Goal: Information Seeking & Learning: Find specific fact

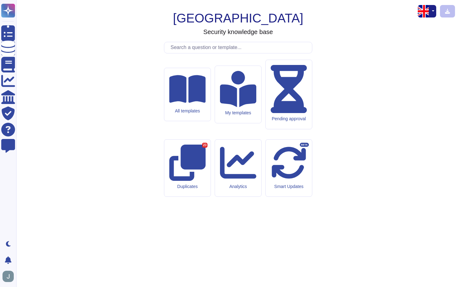
drag, startPoint x: 240, startPoint y: 73, endPoint x: 237, endPoint y: 67, distance: 6.6
click at [237, 26] on h1 "[GEOGRAPHIC_DATA]" at bounding box center [238, 18] width 130 height 15
click at [225, 53] on input "text" at bounding box center [239, 47] width 144 height 11
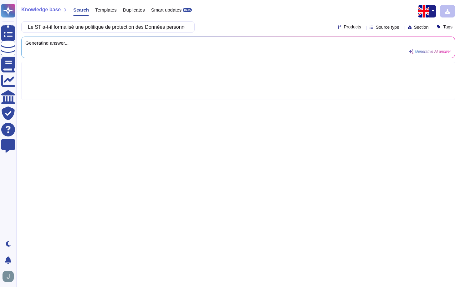
click at [417, 11] on div "Knowledge base Search Templates Duplicates Smart updates BETA" at bounding box center [235, 11] width 429 height 13
click at [422, 12] on img "button" at bounding box center [423, 11] width 13 height 13
click at [418, 32] on link "French" at bounding box center [410, 32] width 49 height 8
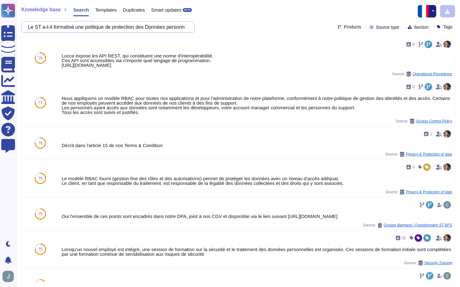
click at [110, 28] on input "Le ST a-t-il formalisé une politique de protection des Données personnelles/Pol…" at bounding box center [106, 27] width 163 height 11
paste input "désigné un DPO"
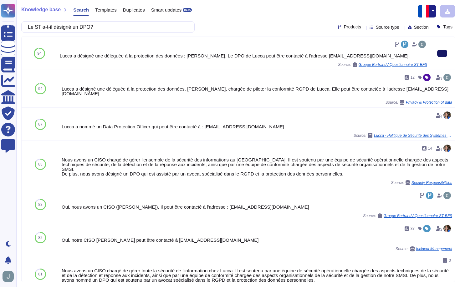
click at [440, 57] on button at bounding box center [442, 54] width 10 height 8
click at [88, 25] on input "Le ST a-t-il désigné un DPO?" at bounding box center [106, 27] width 163 height 11
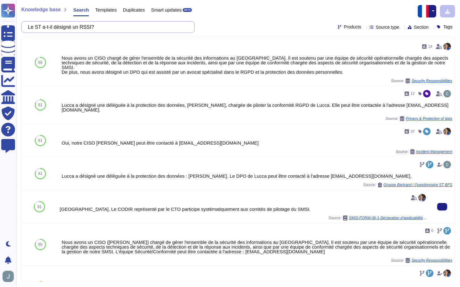
scroll to position [35, 0]
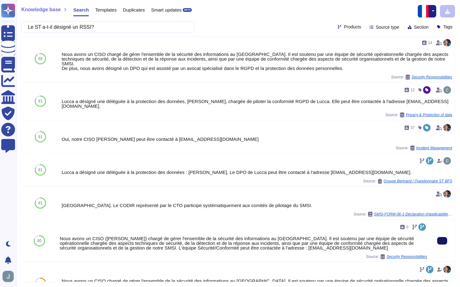
click at [447, 237] on button at bounding box center [442, 241] width 10 height 8
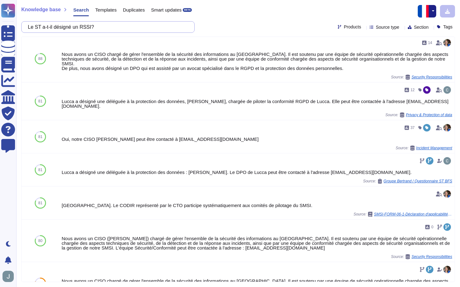
click at [100, 27] on input "Le ST a-t-il désigné un RSSI?" at bounding box center [106, 27] width 163 height 11
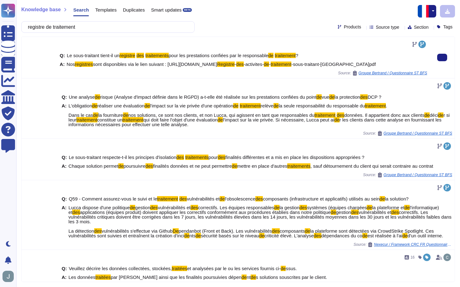
click at [210, 53] on span "pour les prestations confiées par le responsable" at bounding box center [219, 55] width 100 height 5
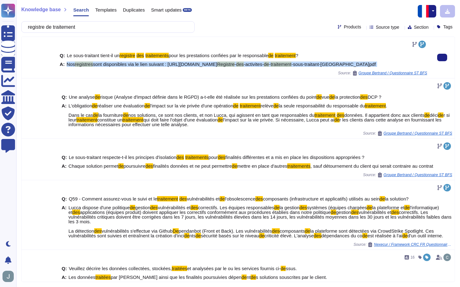
drag, startPoint x: 68, startPoint y: 64, endPoint x: 105, endPoint y: 75, distance: 39.6
click at [105, 75] on div "Q: Le sous-traitant tient-il un registre des traitements pour les prestations c…" at bounding box center [243, 57] width 367 height 36
copy span "Nos registres sont disponibles via le lien suivant : [URL][DOMAIN_NAME] Registr…"
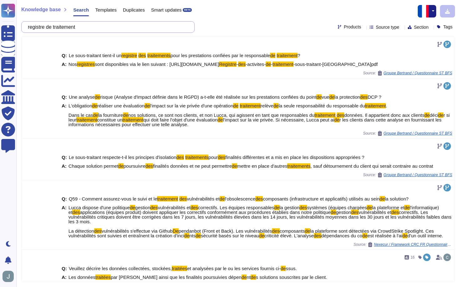
click at [65, 29] on input "registre de traitement" at bounding box center [106, 27] width 163 height 11
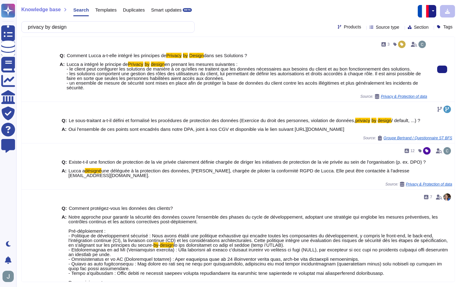
click at [103, 88] on span "Lucca a intégré le principe de Privacy by design en prenant les mesures suivant…" at bounding box center [247, 76] width 360 height 28
drag, startPoint x: 98, startPoint y: 88, endPoint x: 86, endPoint y: 75, distance: 17.9
click at [86, 75] on span "Lucca a intégré le principe de Privacy by design en prenant les mesures suivant…" at bounding box center [247, 76] width 360 height 28
click at [137, 87] on span "Lucca a intégré le principe de Privacy by design en prenant les mesures suivant…" at bounding box center [247, 76] width 360 height 28
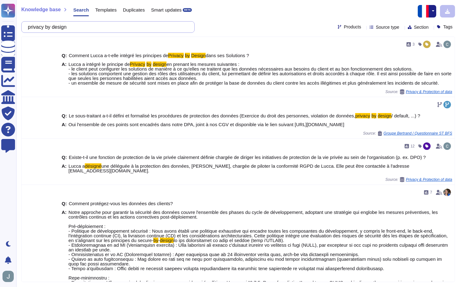
click at [141, 27] on input "privacy by design" at bounding box center [106, 27] width 163 height 11
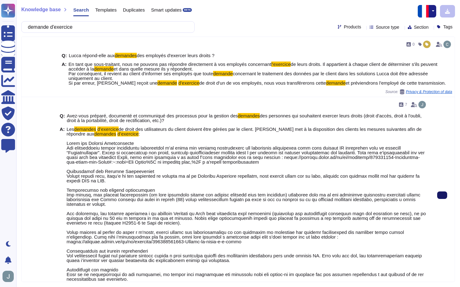
click at [437, 192] on button at bounding box center [442, 196] width 10 height 8
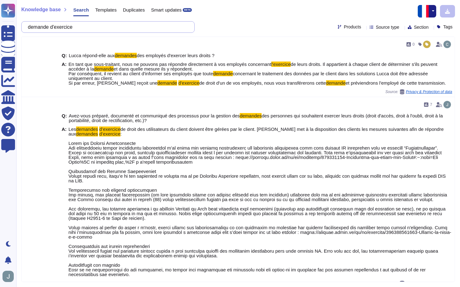
click at [147, 26] on input "demande d'exercice" at bounding box center [106, 27] width 163 height 11
paste input "Le sous-traitant a-t-il mis en place un plan de sensibilisation des collaborate…"
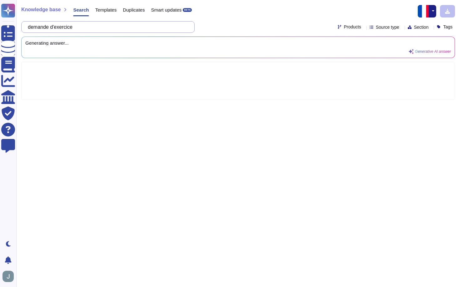
scroll to position [0, 88]
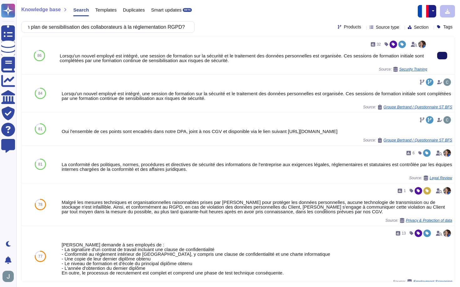
click at [445, 55] on button at bounding box center [442, 56] width 10 height 8
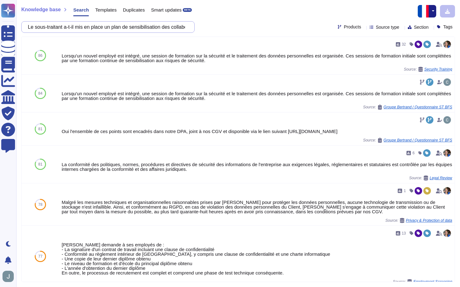
click at [88, 28] on input "Le sous-traitant a-t-il mis en place un plan de sensibilisation des collaborate…" at bounding box center [106, 27] width 163 height 11
paste input "engagement de confidentialité"
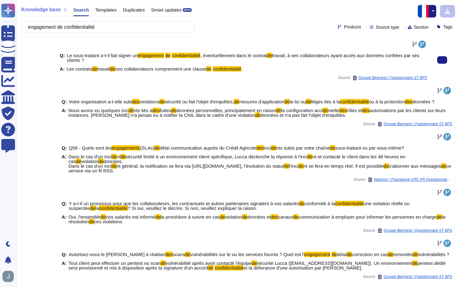
click at [158, 70] on span "nos collaborateurs comprennent une clause" at bounding box center [160, 68] width 91 height 5
drag, startPoint x: 261, startPoint y: 70, endPoint x: 67, endPoint y: 70, distance: 194.4
click at [67, 70] on div "A: Les contrats de travail de nos collaborateurs comprennent une clause de conf…" at bounding box center [243, 69] width 367 height 5
copy span "Les contrats de travail de nos collaborateurs comprennent une clause de confide…"
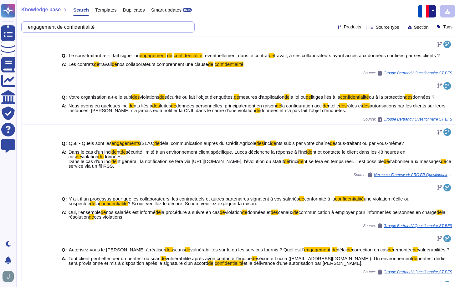
click at [140, 26] on input "engagement de confidentialité" at bounding box center [106, 27] width 163 height 11
click at [139, 25] on input "engagement de confidentialité" at bounding box center [106, 27] width 163 height 11
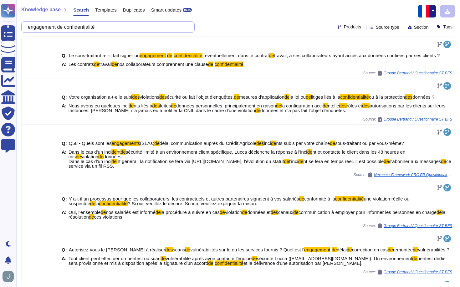
click at [139, 25] on input "engagement de confidentialité" at bounding box center [106, 27] width 163 height 11
paste input "Le ST a-t-il pris les mesures techniques et organisationnelles appropriées perm…"
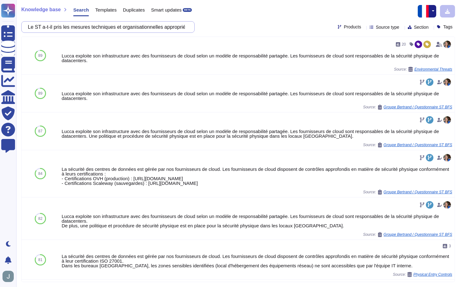
click at [124, 24] on input "Le ST a-t-il pris les mesures techniques et organisationnelles appropriées perm…" at bounding box center [106, 27] width 163 height 11
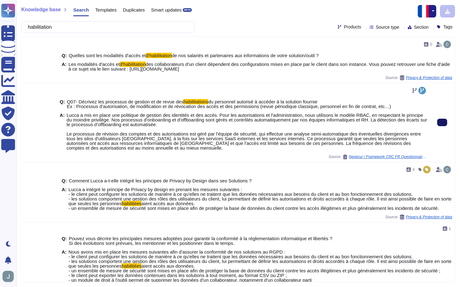
click at [442, 123] on icon at bounding box center [442, 123] width 0 height 0
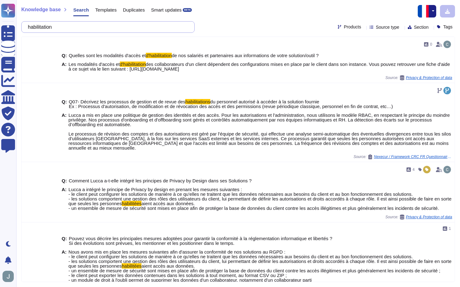
click at [63, 28] on input "habilitation" at bounding box center [106, 27] width 163 height 11
paste input "système de journalis"
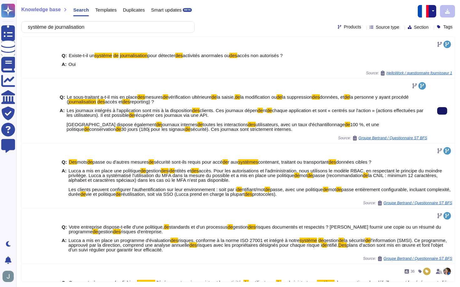
click at [437, 109] on button at bounding box center [442, 111] width 10 height 8
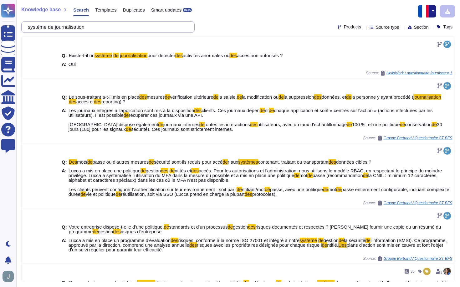
click at [100, 27] on input "système de journalisation" at bounding box center [106, 27] width 163 height 11
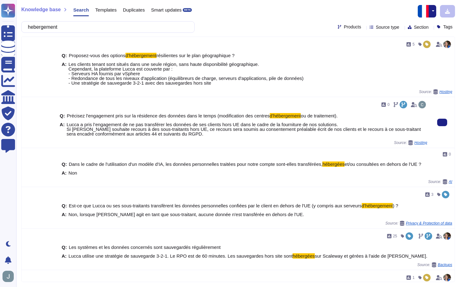
click at [227, 116] on span "Précisez l'engagement pris sur la résidence des données dans le temps (modifica…" at bounding box center [168, 115] width 203 height 5
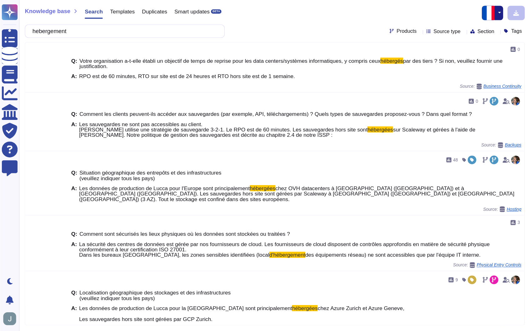
scroll to position [338, 0]
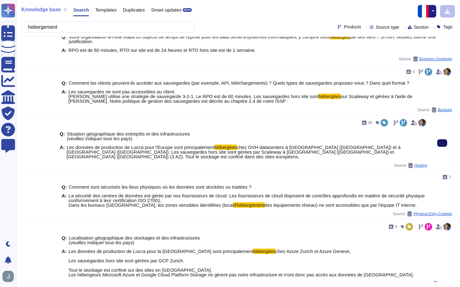
click at [444, 139] on button at bounding box center [442, 143] width 10 height 8
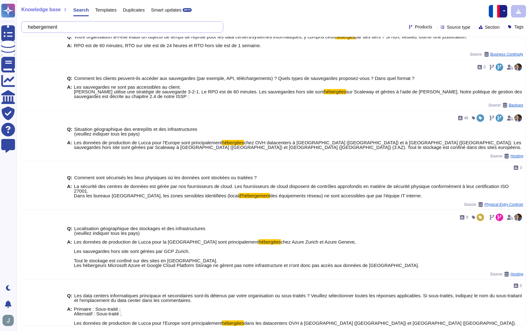
click at [138, 27] on input "hebergement" at bounding box center [121, 27] width 192 height 11
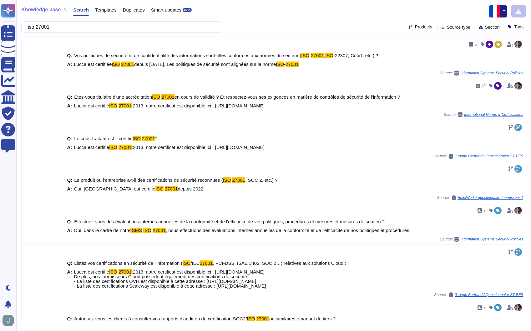
type input "iso 27001"
click at [108, 9] on span "Templates" at bounding box center [105, 10] width 21 height 5
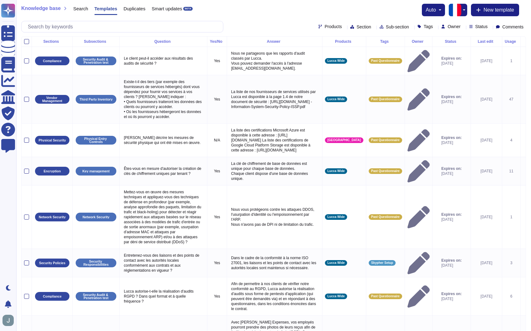
drag, startPoint x: 101, startPoint y: 16, endPoint x: 101, endPoint y: 21, distance: 5.0
click at [101, 16] on div "Templates" at bounding box center [102, 10] width 29 height 13
click at [101, 22] on input "text" at bounding box center [124, 26] width 198 height 11
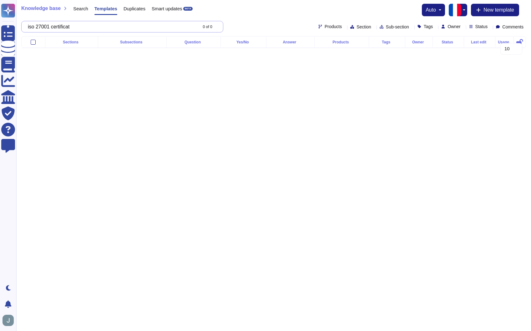
click at [61, 28] on input "iso 27001 certificat" at bounding box center [111, 26] width 173 height 11
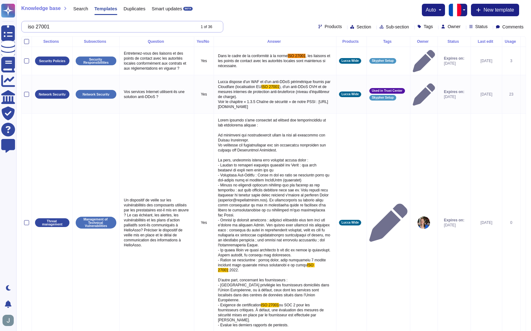
click at [32, 26] on input "iso 27001" at bounding box center [110, 26] width 170 height 11
paste input "certificat"
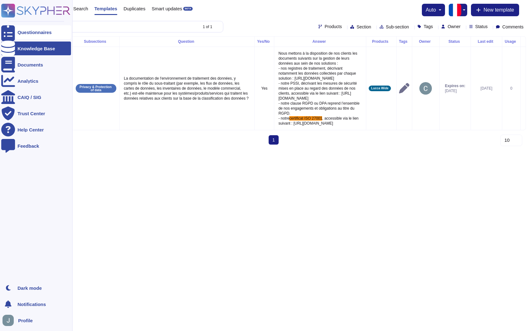
type input "certificat iso 27001"
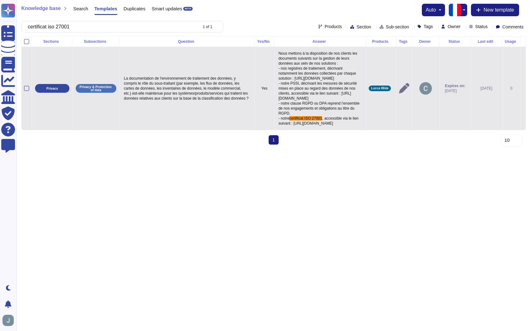
drag, startPoint x: 263, startPoint y: 133, endPoint x: 333, endPoint y: 147, distance: 72.2
click at [333, 128] on p "Nous mettons à la disposition de nos clients les documents suivants sur la gest…" at bounding box center [320, 88] width 86 height 78
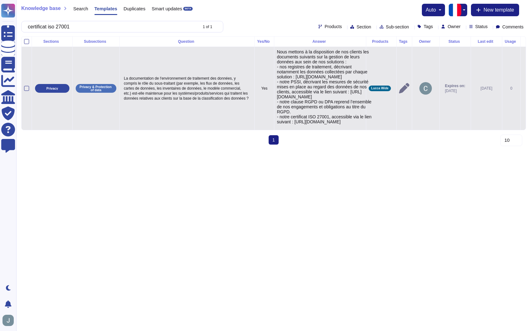
type textarea "Nous mettons à la disposition de nos clients les documents suivants sur la gest…"
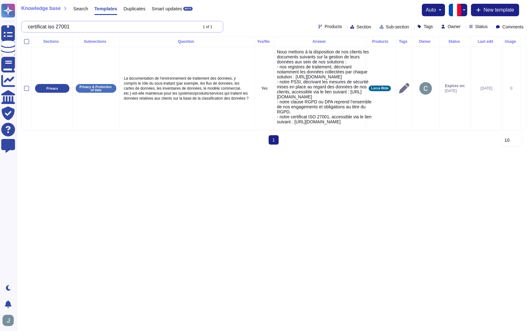
click at [85, 28] on input "certificat iso 27001" at bounding box center [111, 26] width 173 height 11
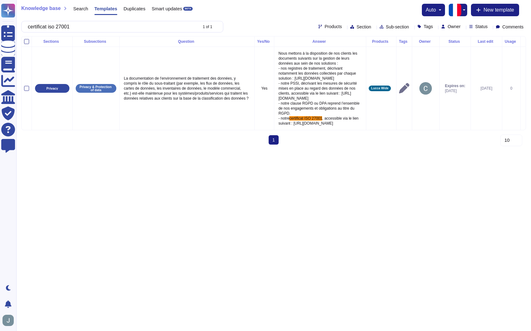
click at [80, 14] on div "Search" at bounding box center [77, 10] width 21 height 13
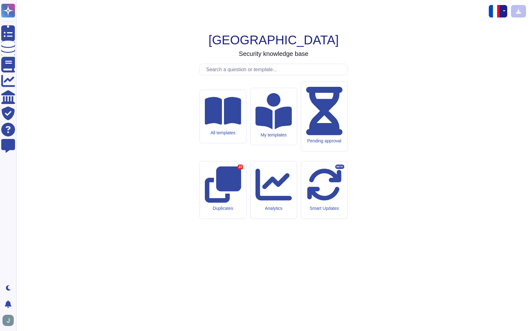
click at [270, 75] on input "text" at bounding box center [275, 69] width 144 height 11
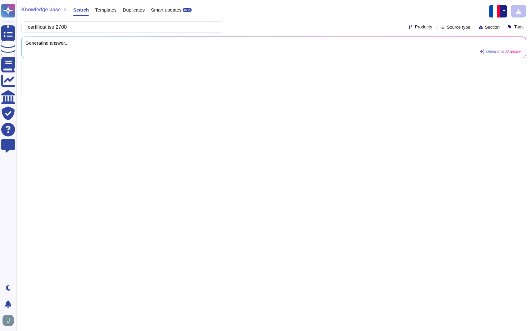
type input "certificat iso 27001"
